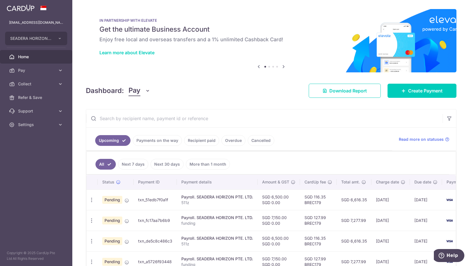
click at [226, 139] on link "Overdue" at bounding box center [233, 140] width 24 height 11
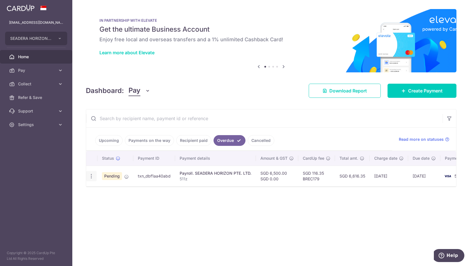
click at [89, 176] on icon "button" at bounding box center [91, 176] width 6 height 6
click at [301, 230] on div "× Pause Schedule Pause all future payments in this series Pause just this one p…" at bounding box center [270, 133] width 397 height 266
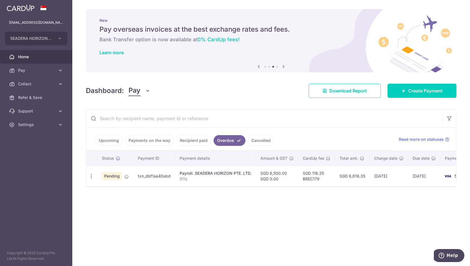
click at [261, 138] on link "Cancelled" at bounding box center [261, 140] width 27 height 11
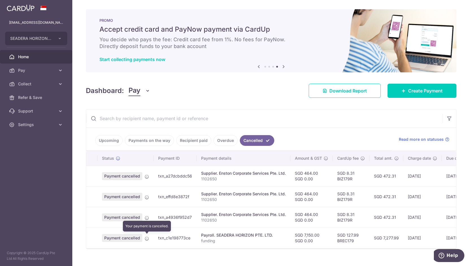
click at [147, 239] on icon at bounding box center [147, 238] width 5 height 5
click at [151, 139] on link "Payments on the way" at bounding box center [149, 140] width 49 height 11
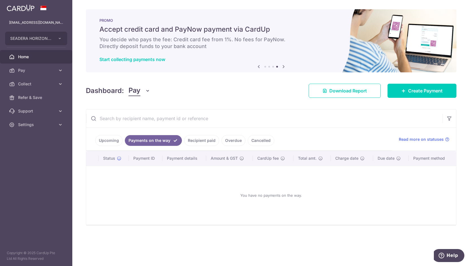
click at [196, 138] on link "Recipient paid" at bounding box center [201, 140] width 35 height 11
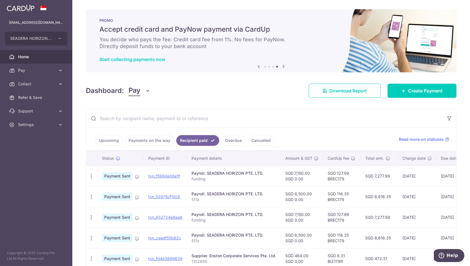
click at [230, 139] on link "Overdue" at bounding box center [233, 140] width 24 height 11
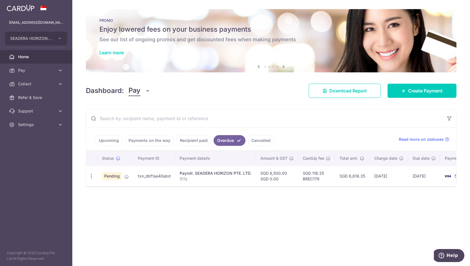
drag, startPoint x: 143, startPoint y: 173, endPoint x: 109, endPoint y: 175, distance: 34.5
drag, startPoint x: 109, startPoint y: 175, endPoint x: 92, endPoint y: 175, distance: 16.7
click at [92, 175] on icon "button" at bounding box center [91, 176] width 6 height 6
click at [187, 233] on div "× Pause Schedule Pause all future payments in this series Pause just this one p…" at bounding box center [270, 133] width 397 height 266
click at [93, 179] on div "Update payment Cancel payment" at bounding box center [91, 176] width 10 height 10
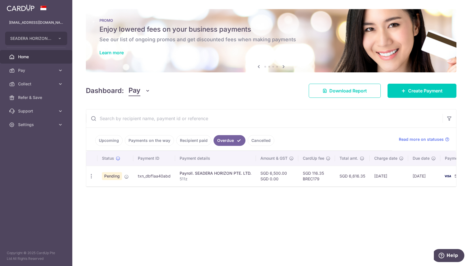
click at [112, 140] on link "Upcoming" at bounding box center [108, 140] width 27 height 11
